Goal: Find specific page/section: Find specific page/section

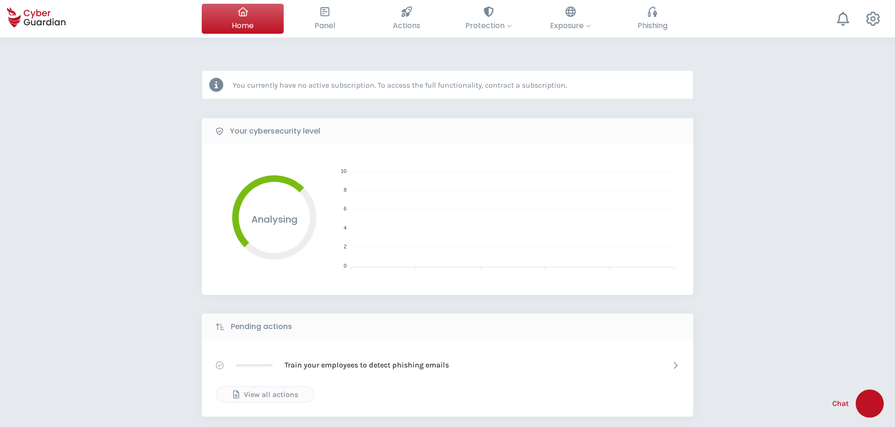
select select "English"
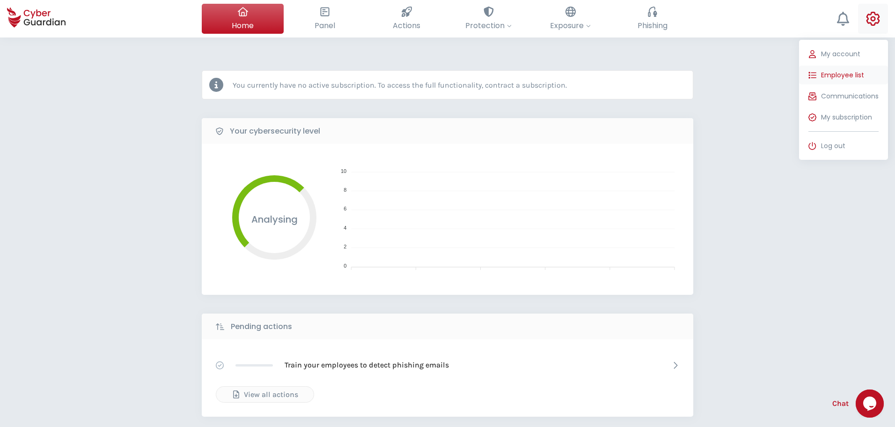
click at [830, 73] on span "Employee list" at bounding box center [842, 75] width 43 height 10
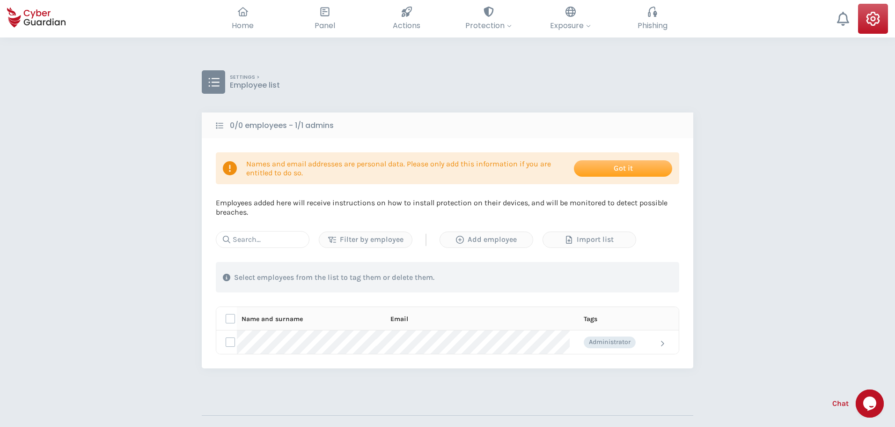
click at [366, 341] on tr "Administrator" at bounding box center [447, 341] width 463 height 23
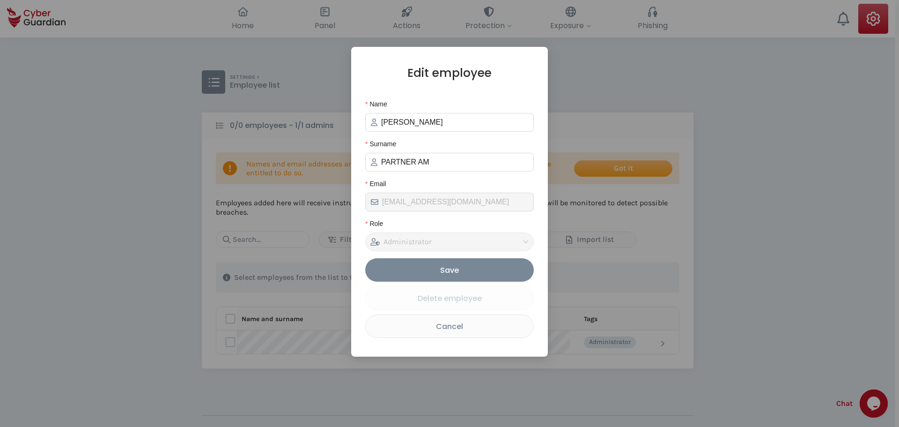
click at [456, 329] on div "Cancel" at bounding box center [450, 326] width 154 height 12
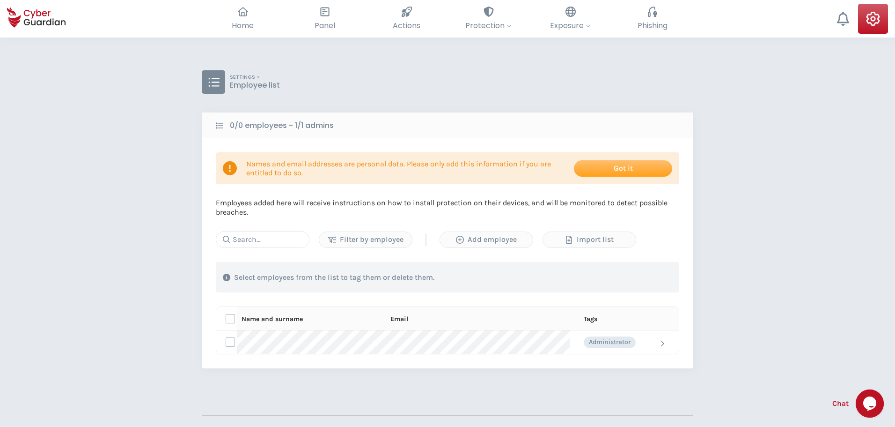
click at [438, 381] on div "SETTINGS > Employee list 0/0 employees - 1/1 admins Names and email addresses a…" at bounding box center [447, 275] width 895 height 477
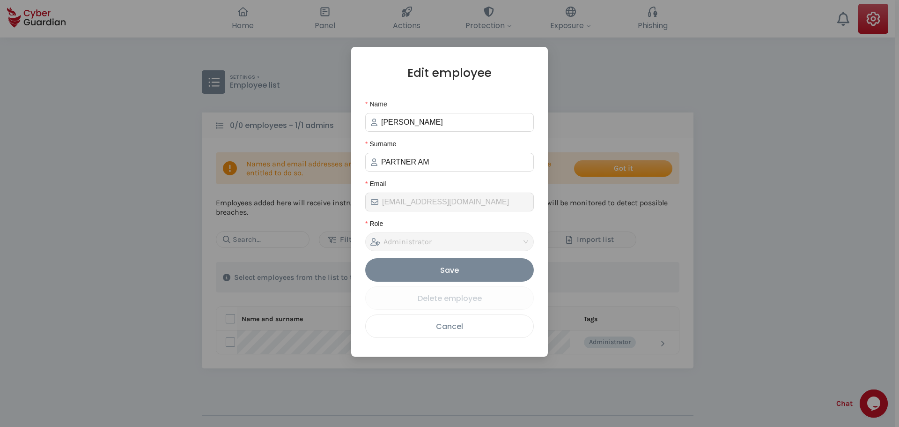
click at [467, 326] on div "Cancel" at bounding box center [450, 326] width 154 height 12
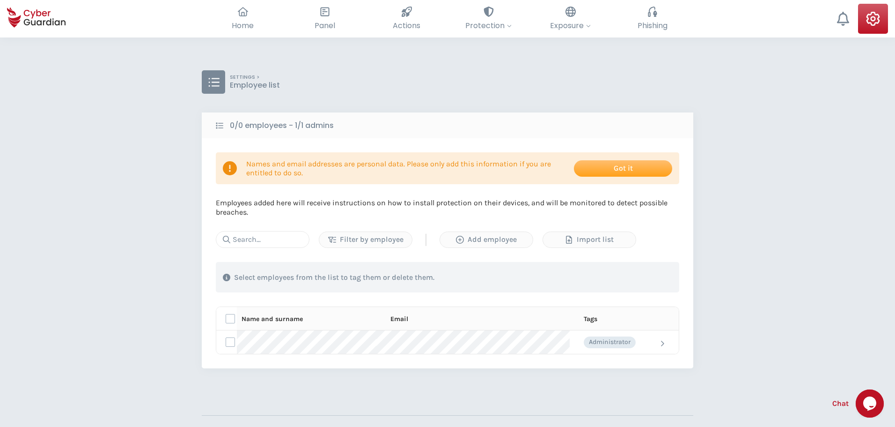
select select "English"
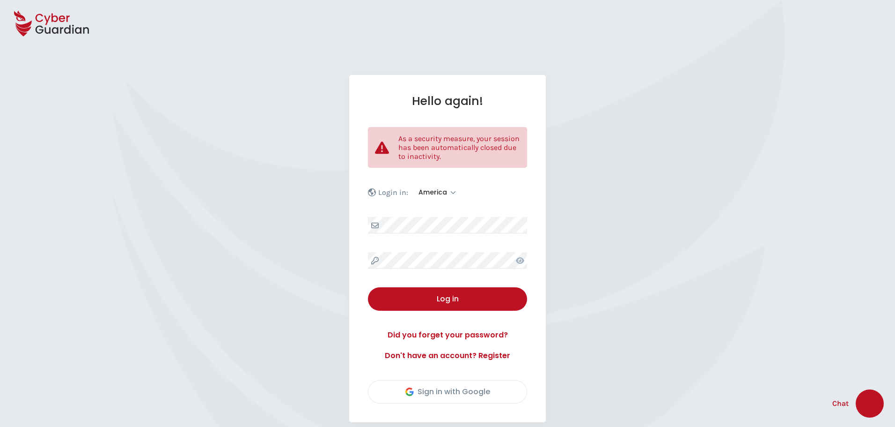
select select "America"
select select "English"
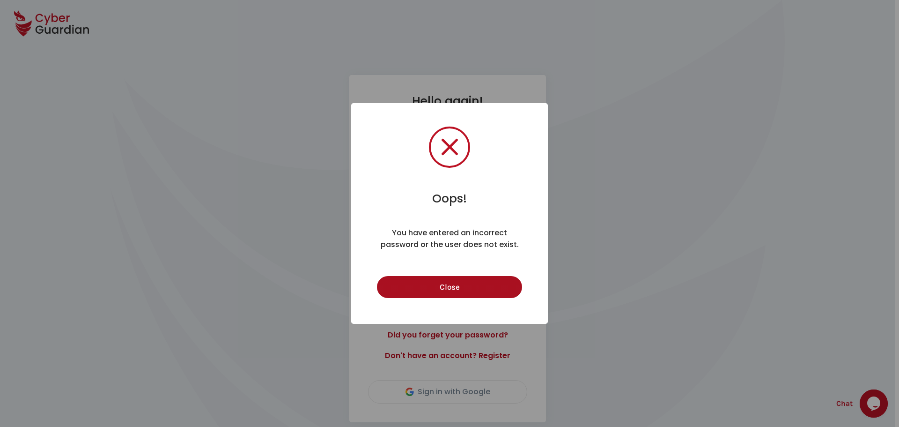
click at [453, 280] on button "Close" at bounding box center [449, 287] width 145 height 22
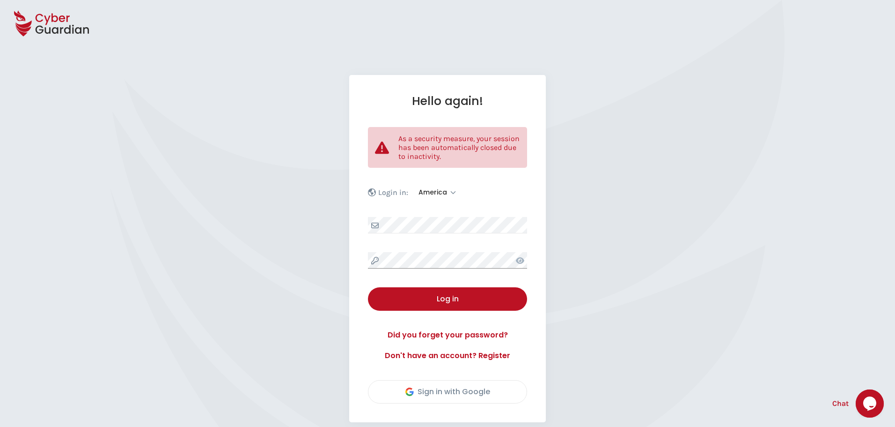
click at [321, 258] on div "Hello again! As a security measure, your session has been automatically closed …" at bounding box center [447, 248] width 895 height 347
click at [522, 261] on icon at bounding box center [520, 260] width 8 height 7
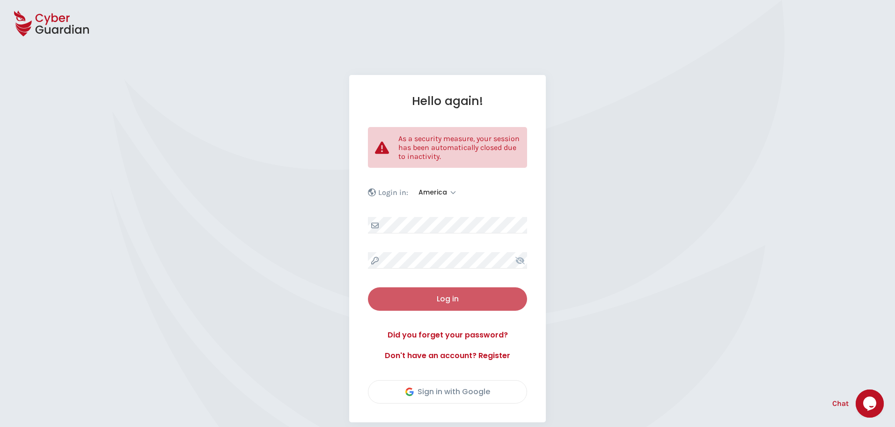
click at [434, 295] on div "Log in" at bounding box center [447, 298] width 145 height 11
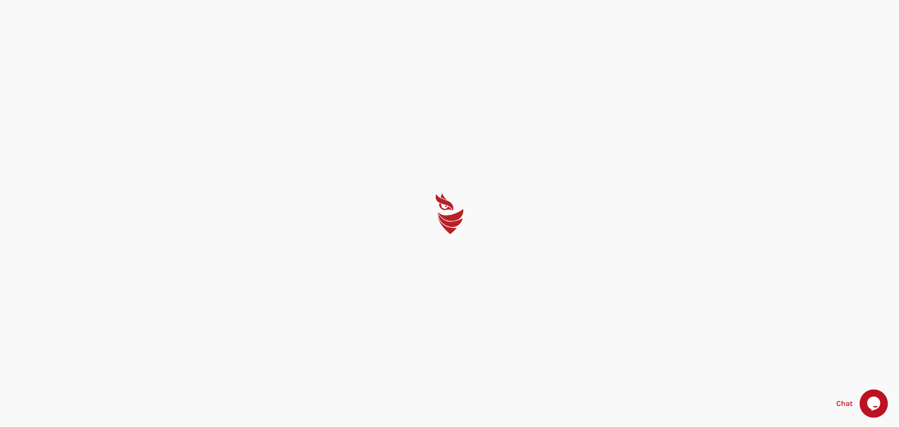
select select "English"
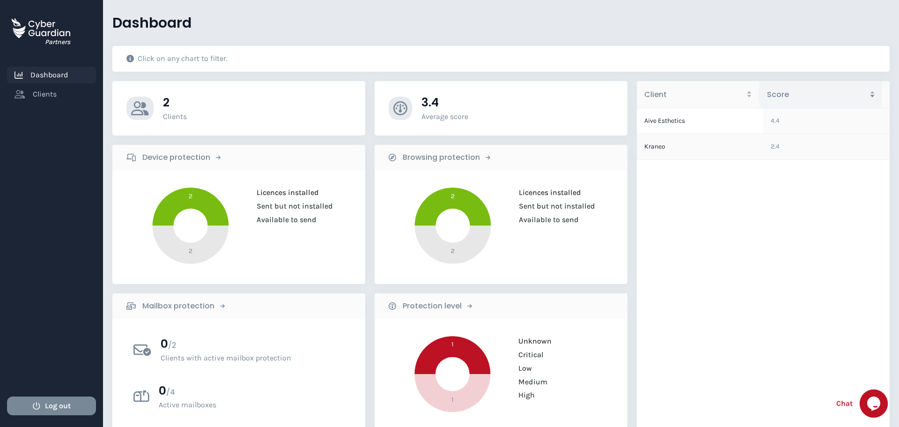
click at [664, 148] on td "Kraneo" at bounding box center [700, 147] width 126 height 26
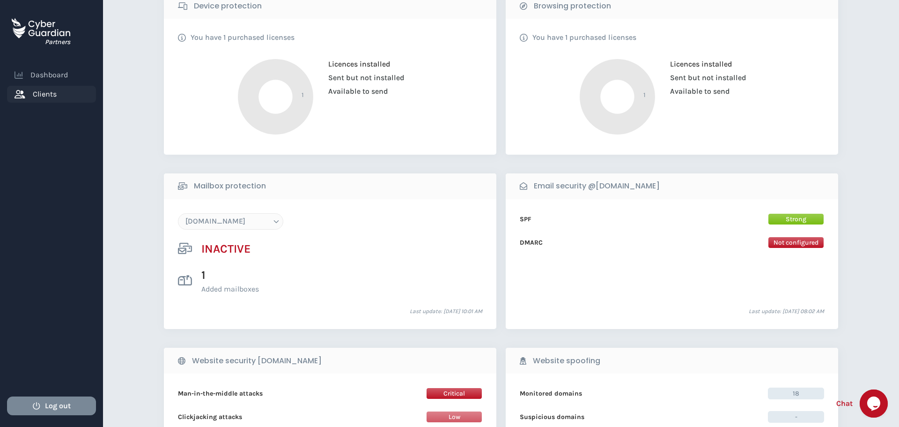
scroll to position [468, 0]
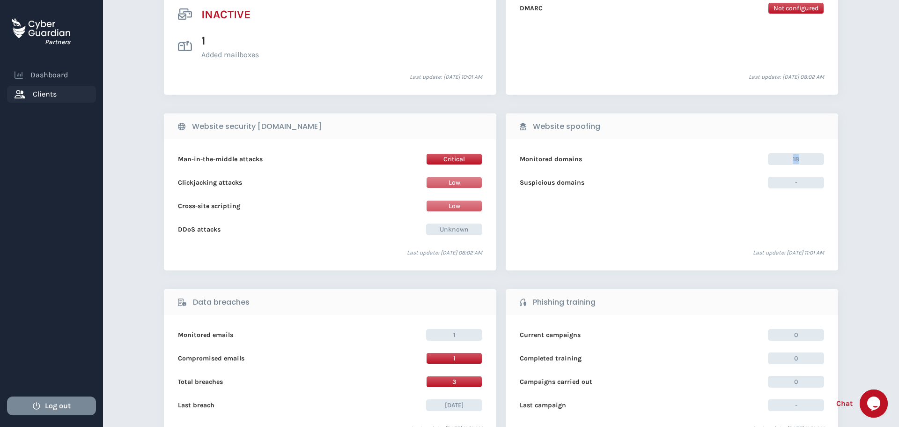
drag, startPoint x: 805, startPoint y: 161, endPoint x: 788, endPoint y: 162, distance: 16.9
click at [788, 162] on span "18" at bounding box center [796, 159] width 56 height 12
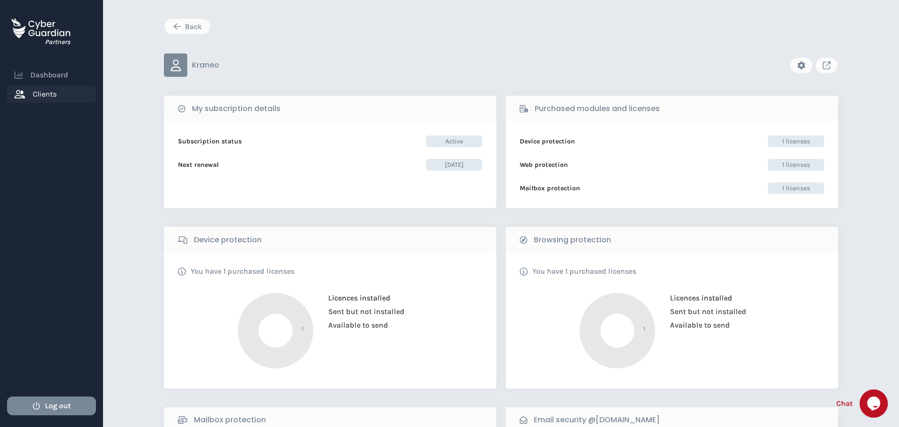
scroll to position [0, 0]
click at [831, 62] on button "Link to client console" at bounding box center [826, 66] width 23 height 16
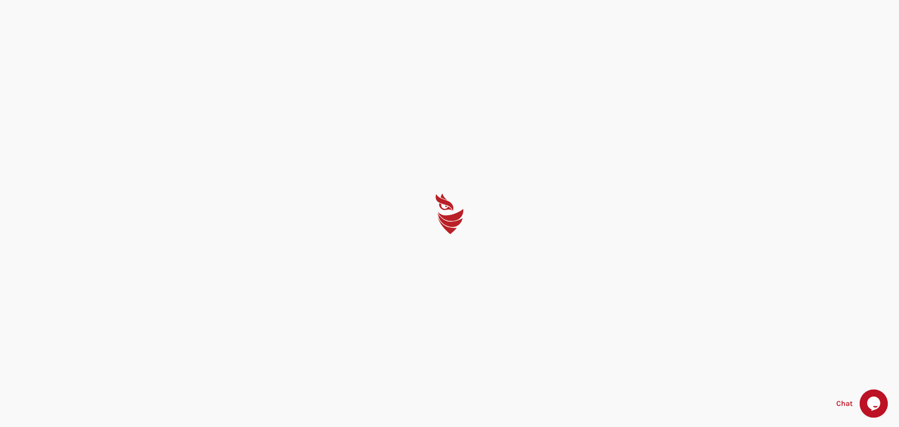
select select "English"
